Goal: Find specific page/section: Find specific page/section

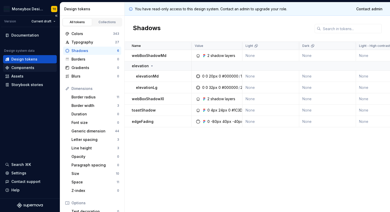
click at [29, 67] on div "Components" at bounding box center [22, 67] width 23 height 5
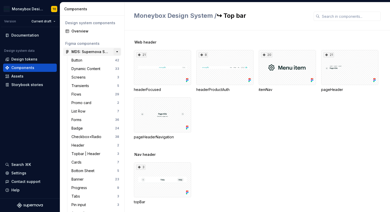
click at [116, 53] on button "button" at bounding box center [116, 51] width 7 height 7
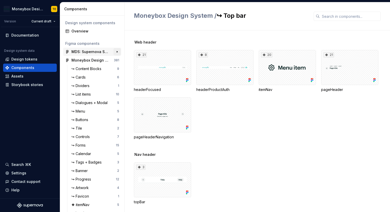
click at [116, 53] on button "button" at bounding box center [116, 51] width 7 height 7
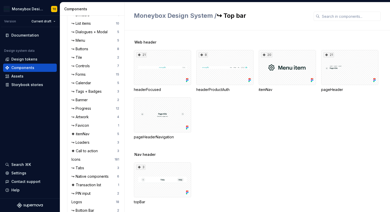
scroll to position [150, 0]
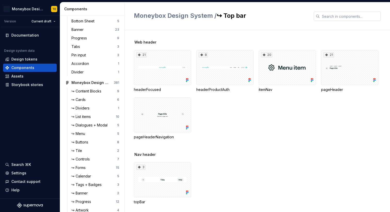
click at [332, 15] on input "text" at bounding box center [350, 16] width 61 height 9
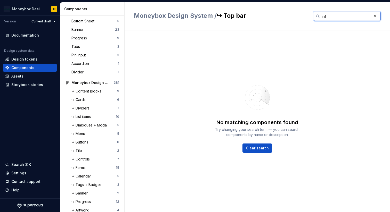
type input "info"
